Goal: Transaction & Acquisition: Purchase product/service

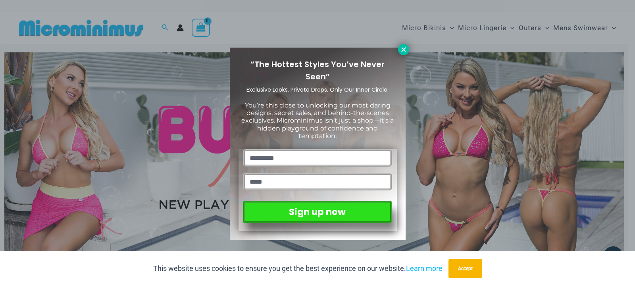
click at [403, 47] on icon at bounding box center [403, 49] width 7 height 7
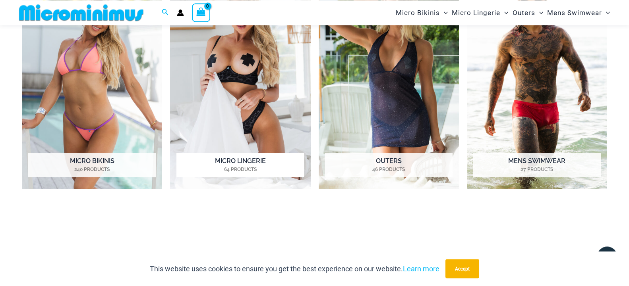
scroll to position [438, 0]
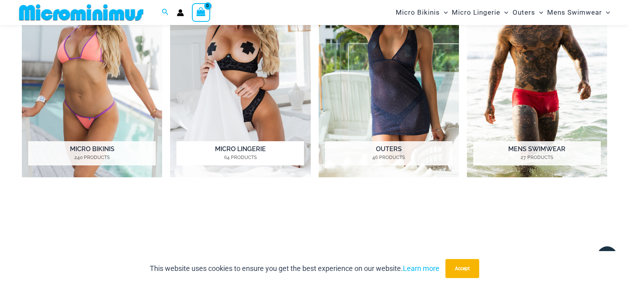
click at [244, 150] on h2 "Micro Lingerie 64 Products" at bounding box center [239, 153] width 127 height 25
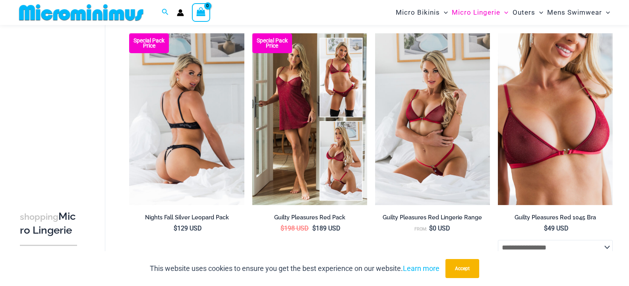
scroll to position [114, 0]
click at [185, 166] on img at bounding box center [186, 119] width 115 height 172
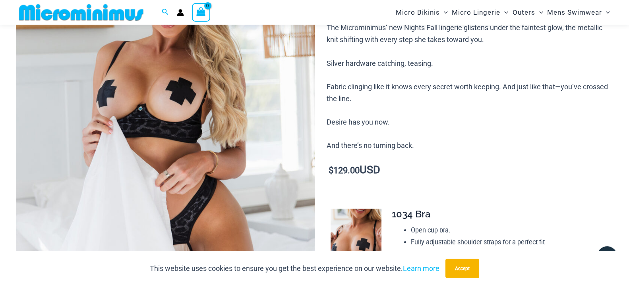
scroll to position [155, 0]
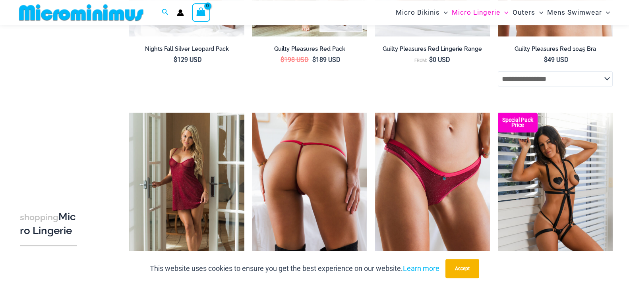
scroll to position [391, 0]
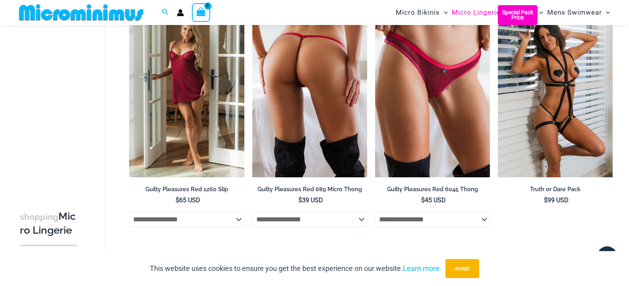
click at [299, 125] on img at bounding box center [309, 91] width 115 height 172
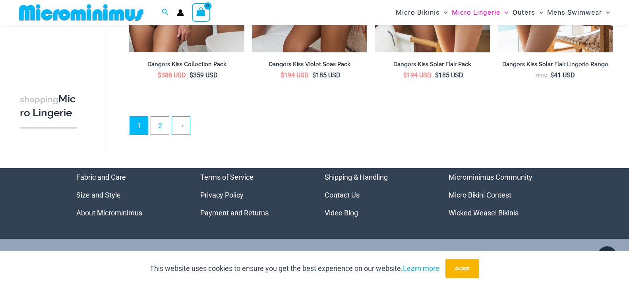
scroll to position [2078, 0]
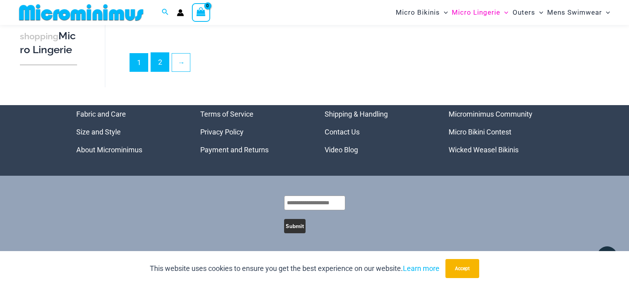
click at [160, 60] on link "2" at bounding box center [160, 62] width 18 height 19
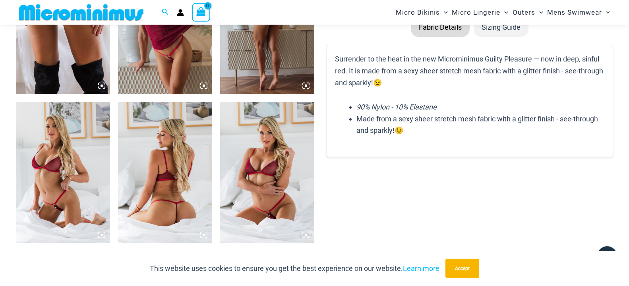
scroll to position [641, 0]
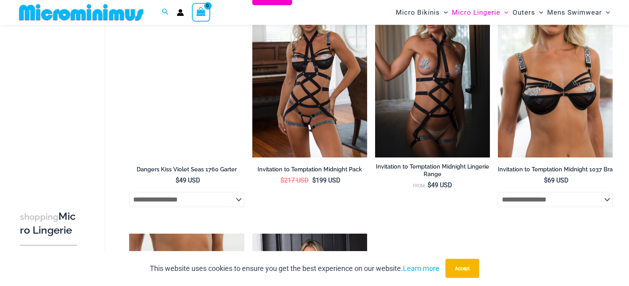
scroll to position [600, 0]
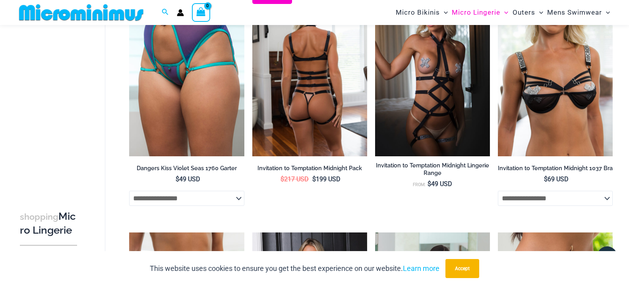
click at [327, 142] on img at bounding box center [309, 70] width 115 height 172
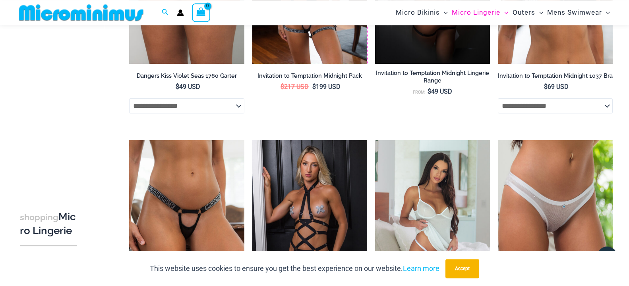
scroll to position [803, 0]
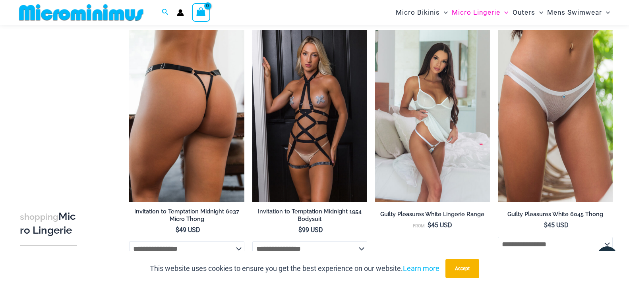
click at [201, 153] on img at bounding box center [186, 116] width 115 height 172
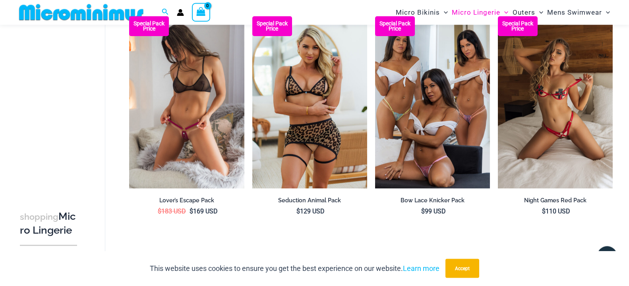
scroll to position [1815, 0]
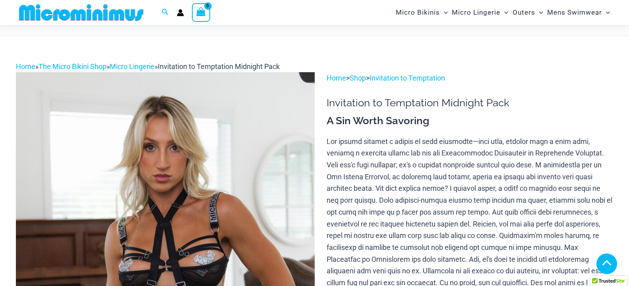
scroll to position [398, 0]
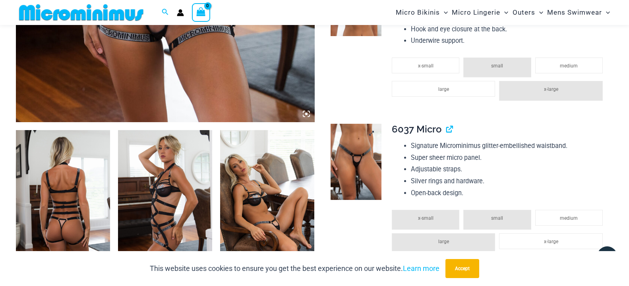
click at [366, 166] on img at bounding box center [355, 162] width 51 height 76
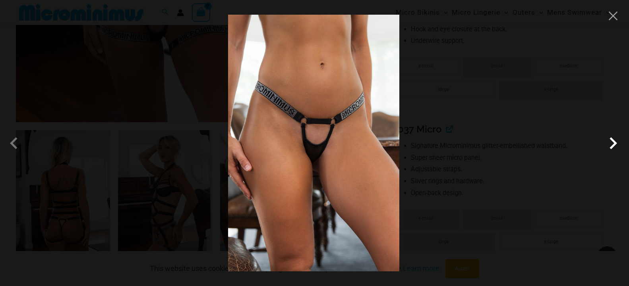
click at [611, 145] on span at bounding box center [613, 143] width 24 height 24
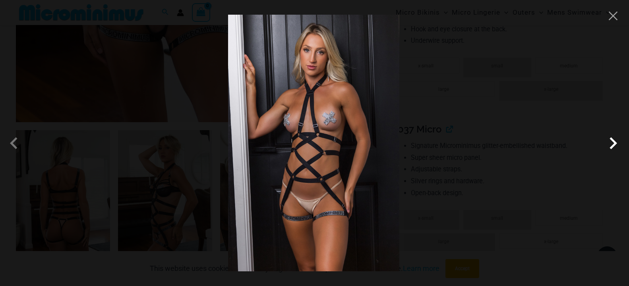
click at [611, 145] on span at bounding box center [613, 143] width 24 height 24
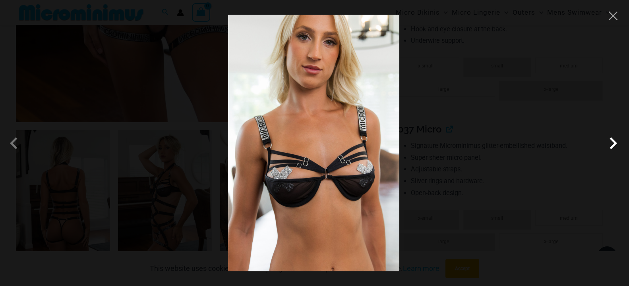
click at [611, 145] on span at bounding box center [613, 143] width 24 height 24
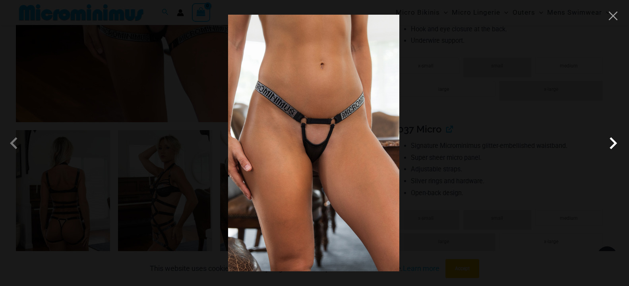
click at [611, 145] on span at bounding box center [613, 143] width 24 height 24
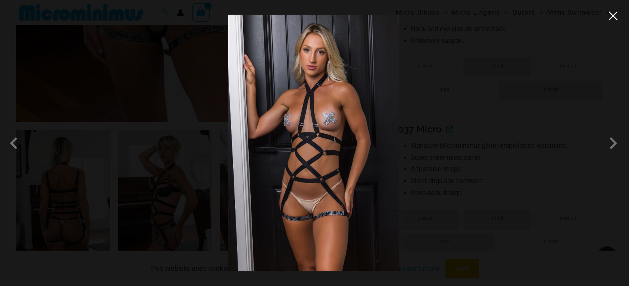
click at [615, 20] on button "Close" at bounding box center [613, 16] width 12 height 12
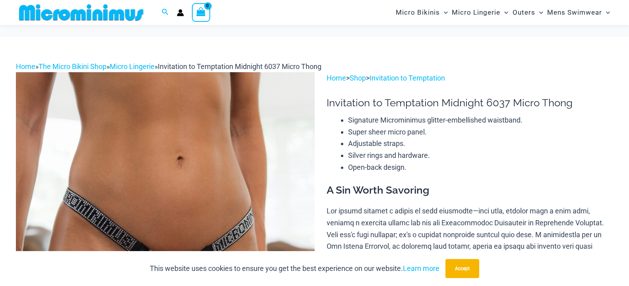
scroll to position [438, 0]
